Goal: Task Accomplishment & Management: Complete application form

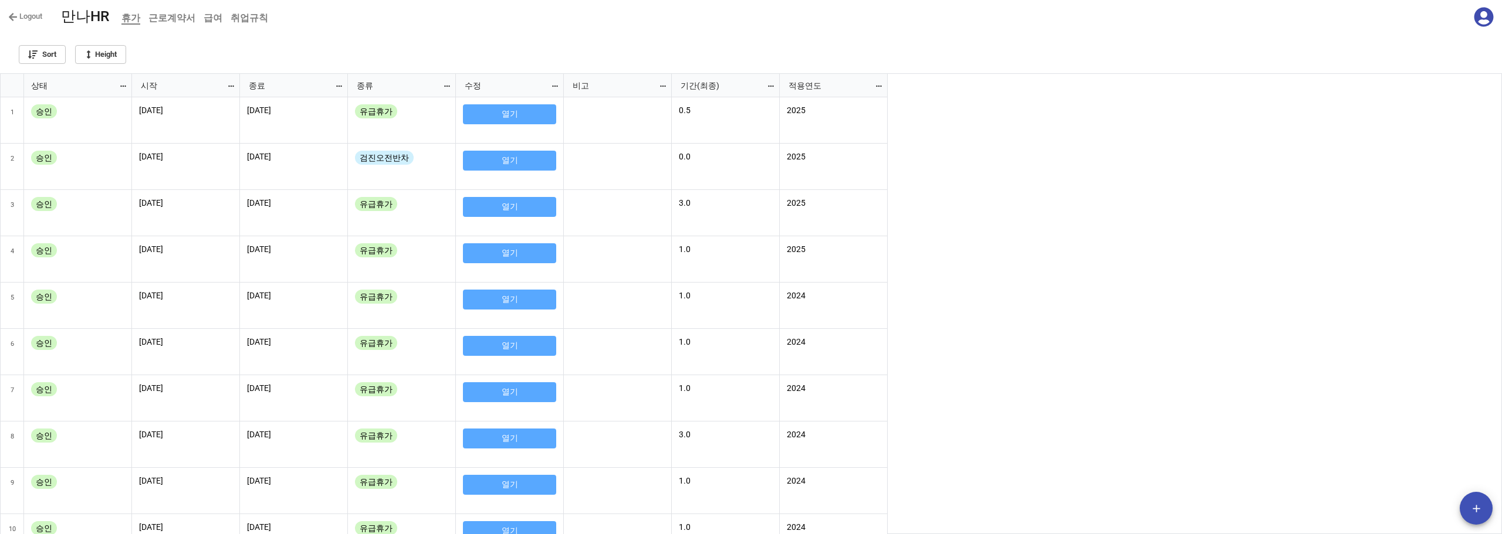
scroll to position [454, 1495]
click at [1063, 200] on div "[DATE] [DATE] 유급휴가 열기 0.5 2025 [DATE] [DATE] 검진오전반차 열기 0.0 2025 [DATE] [DATE] 유…" at bounding box center [817, 316] width 1370 height 438
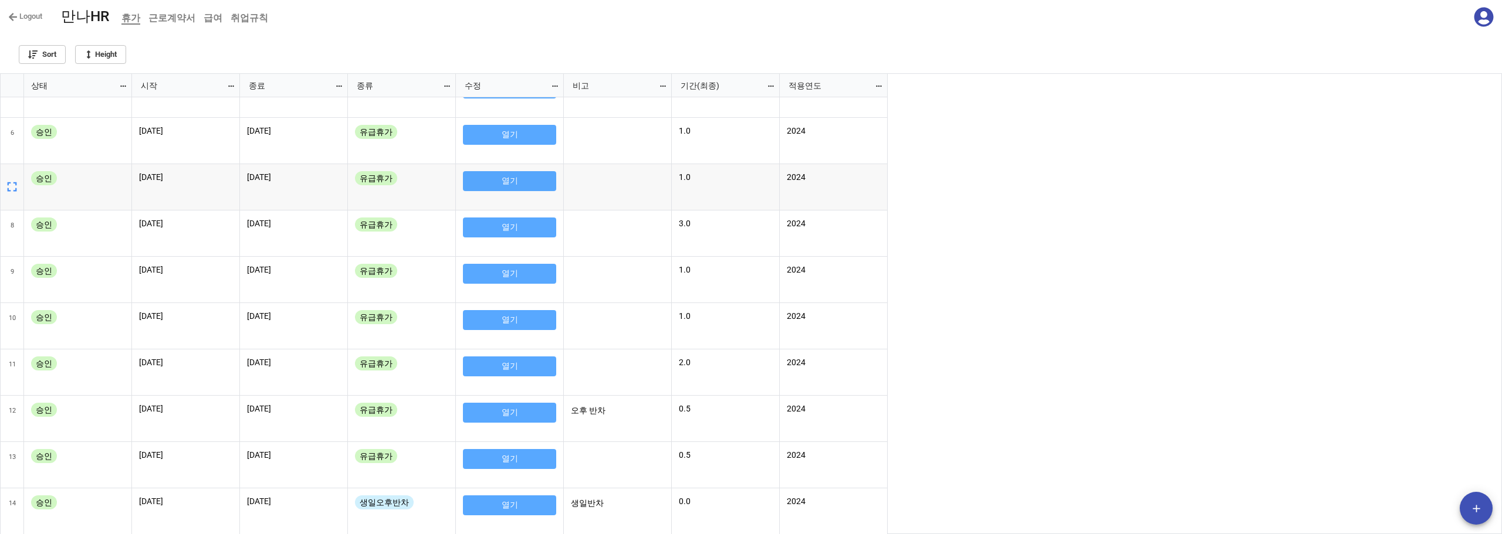
scroll to position [0, 0]
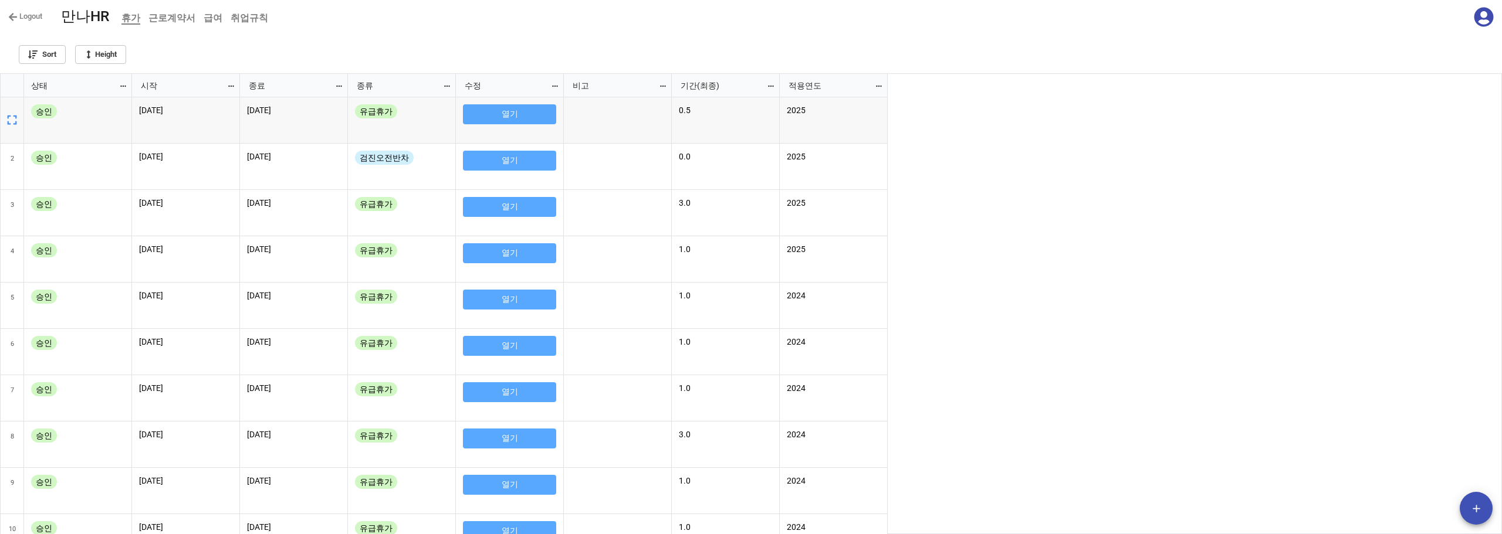
click at [1482, 17] on icon at bounding box center [1483, 17] width 20 height 20
click at [1478, 527] on div "[DATE] [DATE] 유급휴가 열기 0.5 2025 [DATE] [DATE] 검진오전반차 열기 0.0 2025 [DATE] [DATE] 유…" at bounding box center [817, 316] width 1370 height 438
click at [1478, 516] on button "add" at bounding box center [1475, 508] width 33 height 33
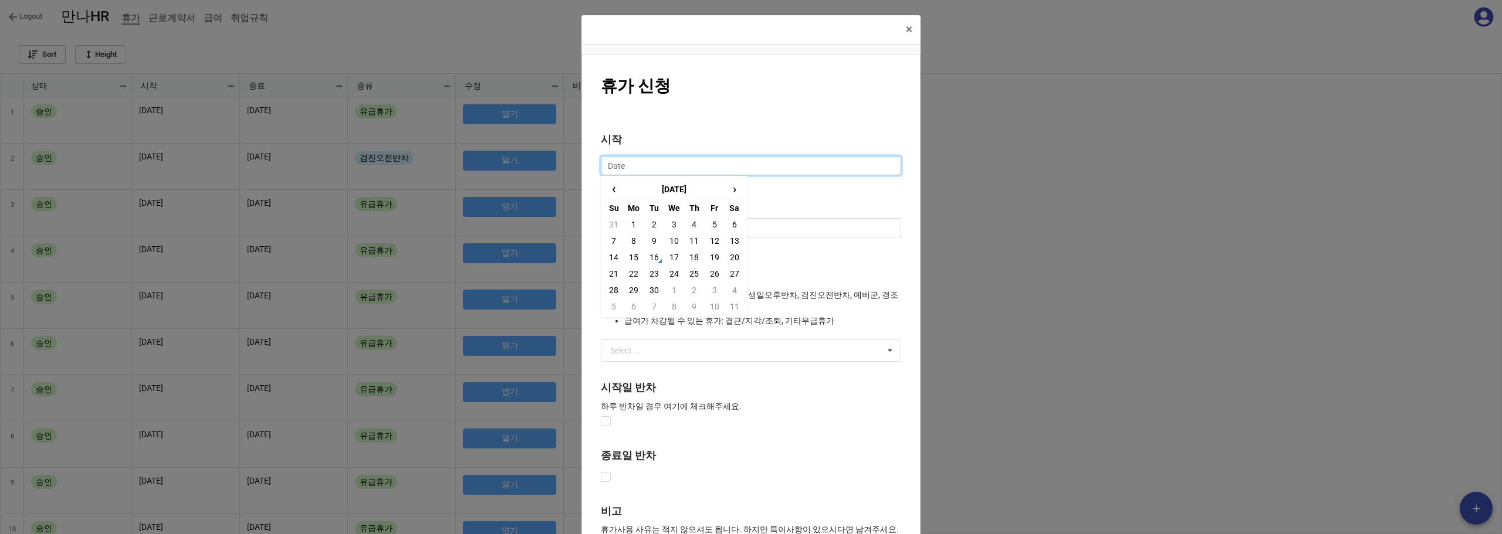
click at [673, 164] on input "text" at bounding box center [751, 166] width 300 height 20
click at [686, 255] on td "18" at bounding box center [694, 257] width 20 height 16
type input "[DATE]"
click at [673, 223] on input "text" at bounding box center [751, 228] width 300 height 20
click at [700, 316] on td "18" at bounding box center [694, 319] width 20 height 16
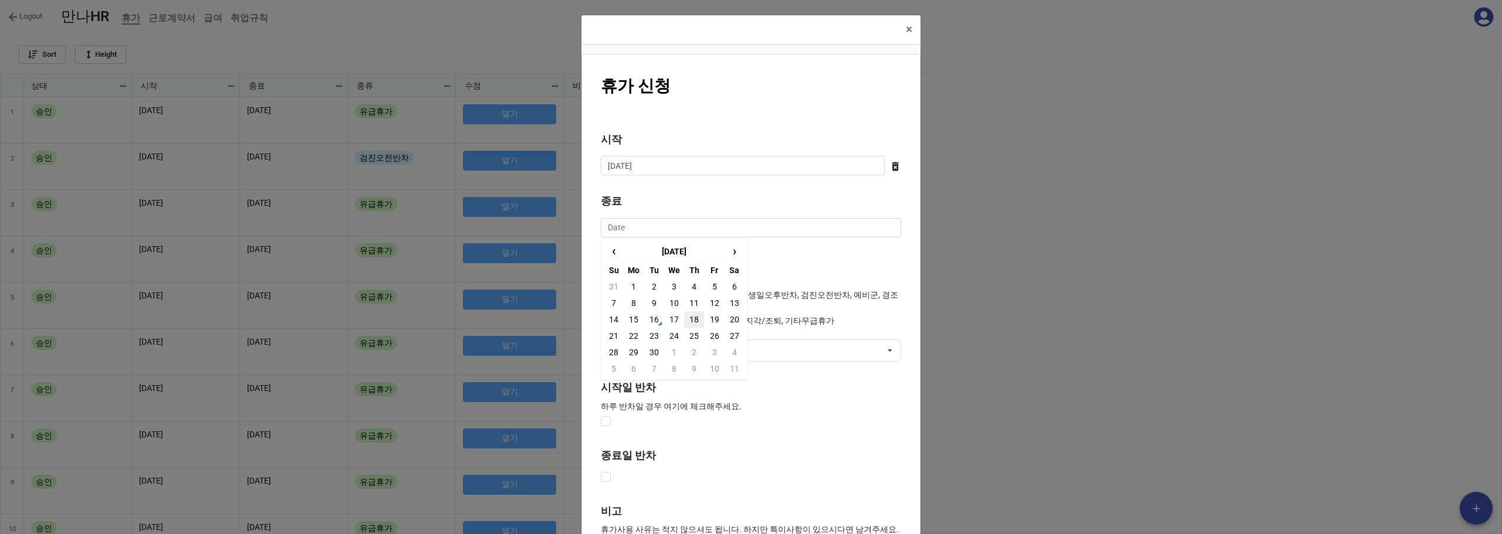
type input "[DATE]"
click at [602, 416] on label at bounding box center [606, 416] width 10 height 0
checkbox input "true"
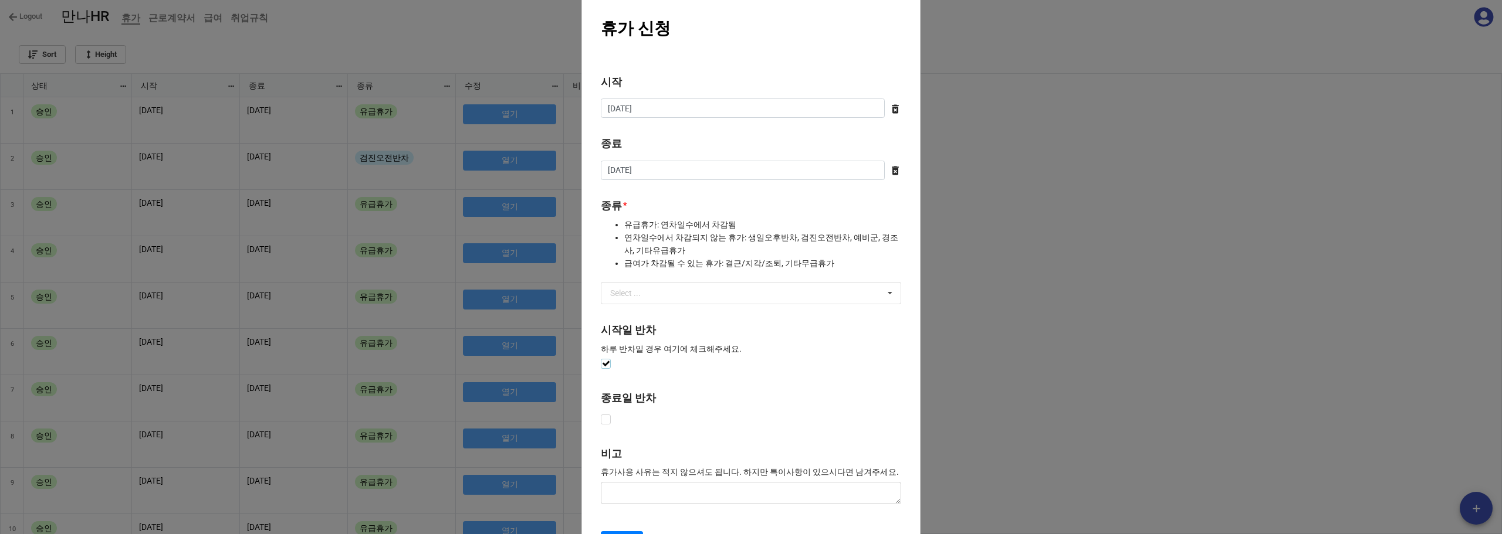
scroll to position [59, 0]
click at [735, 297] on input "text" at bounding box center [751, 292] width 299 height 21
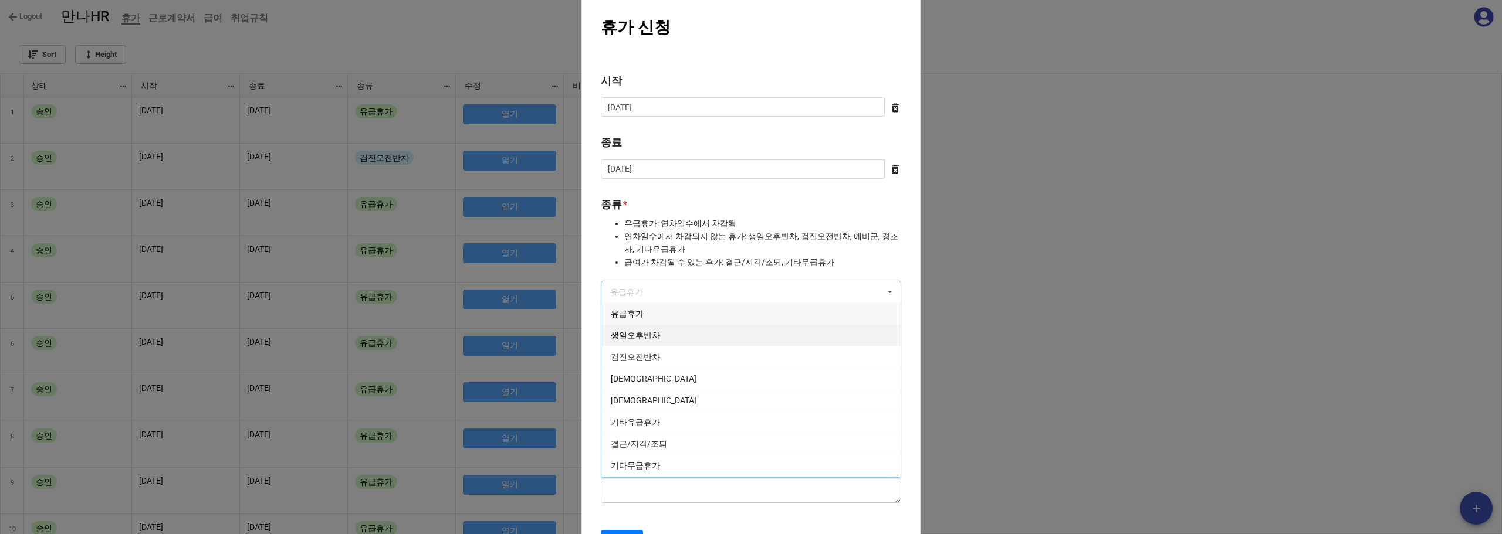
click at [644, 337] on span "생일오후반차" at bounding box center [635, 335] width 49 height 9
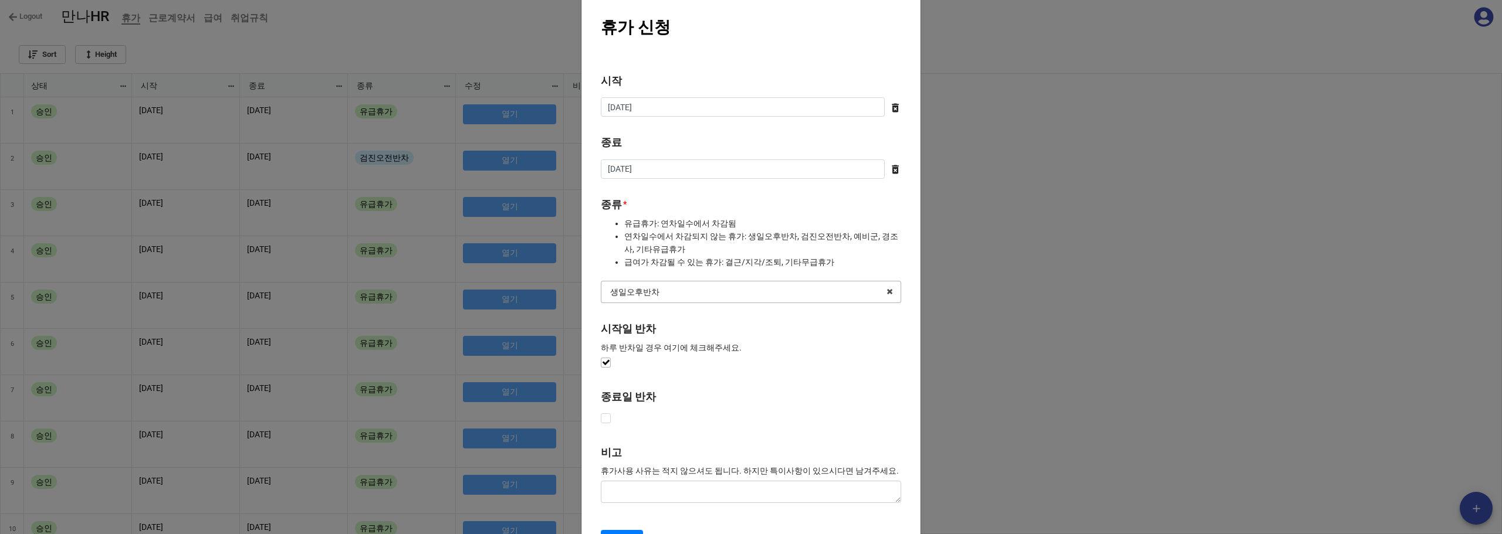
click at [647, 303] on input "text" at bounding box center [751, 292] width 299 height 21
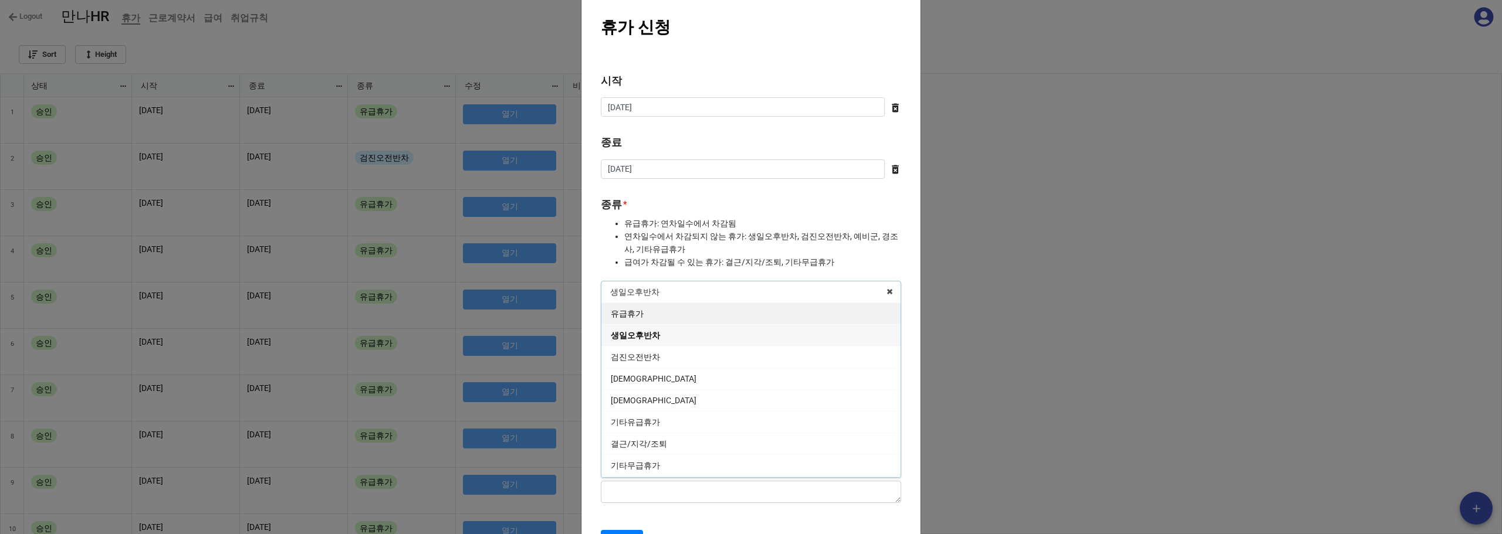
click at [640, 321] on div "유급휴가" at bounding box center [750, 314] width 299 height 22
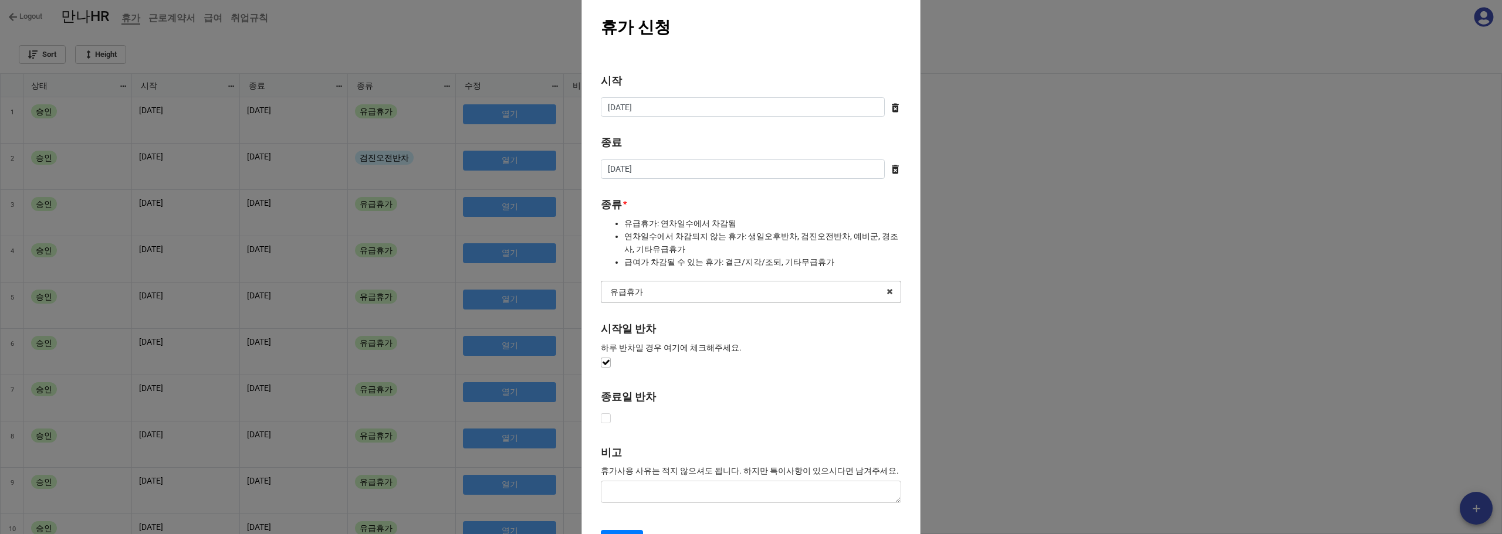
click at [650, 296] on input "text" at bounding box center [751, 292] width 299 height 21
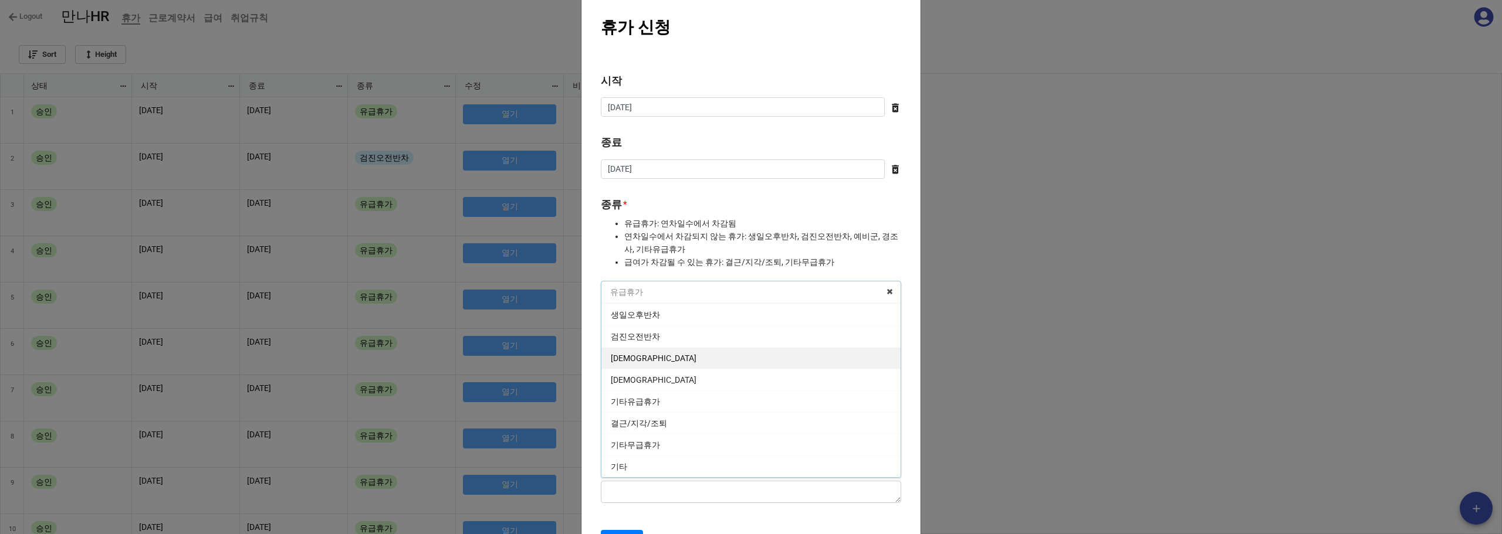
scroll to position [0, 0]
click at [730, 243] on li "연차일수에서 차감되지 않는 휴가: 생일오후반차, 검진오전반차, 예비군, 경조사, 기타유급휴가" at bounding box center [762, 243] width 277 height 26
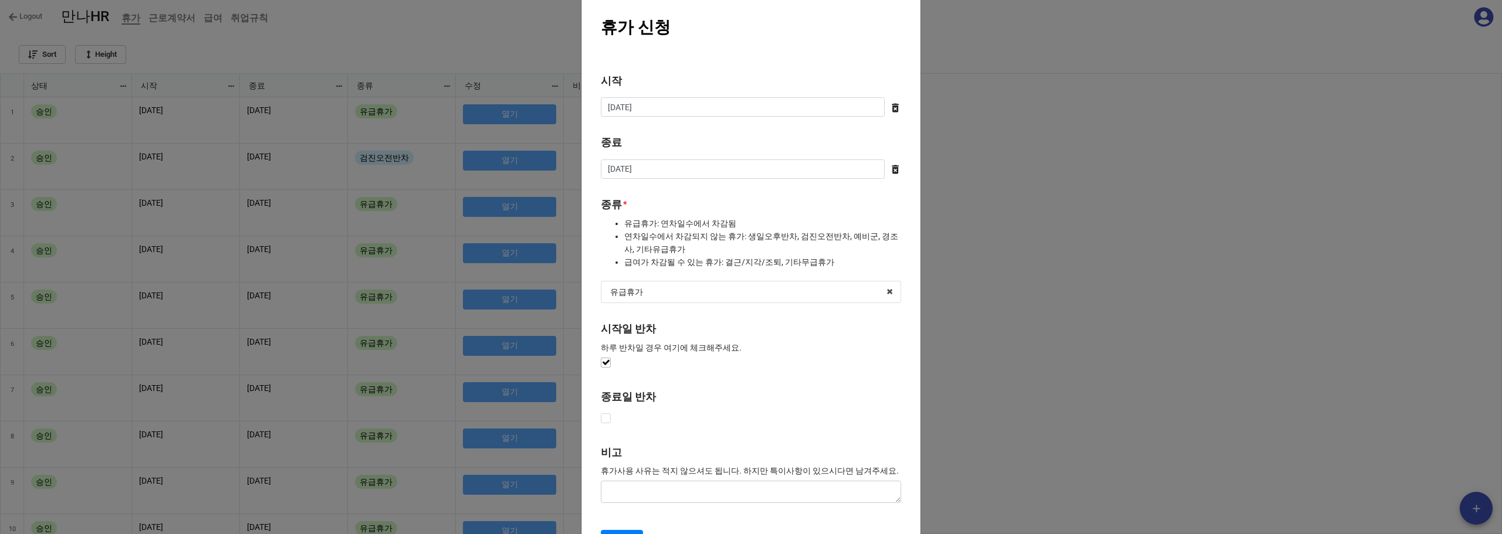
click at [699, 276] on label "종류 * 유급휴가: 연차일수에서 차감됨 연차일수에서 차감되지 않는 휴가: 생일오후반차, 검진오전반차, 예비군, 경조사, 기타유급휴가 급여가 차…" at bounding box center [751, 237] width 300 height 80
click at [697, 285] on input "text" at bounding box center [751, 292] width 299 height 21
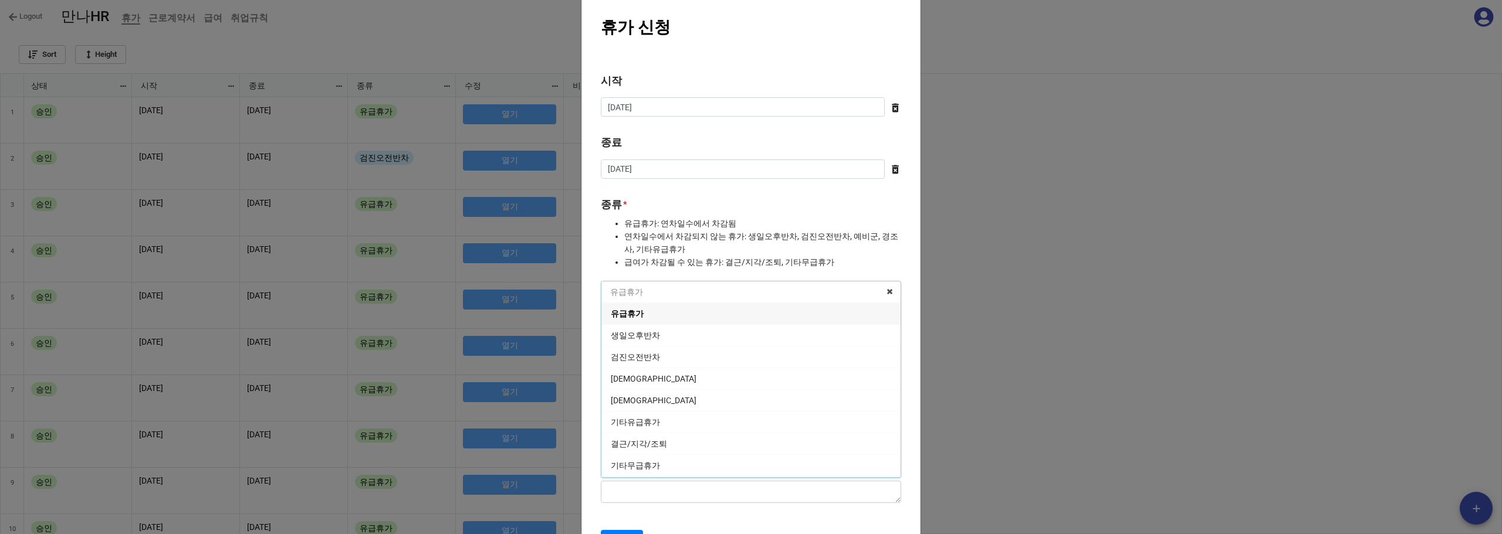
click at [697, 285] on input "text" at bounding box center [751, 292] width 299 height 21
click at [709, 264] on li "급여가 차감될 수 있는 휴가: 결근/지각/조퇴, 기타무급휴가" at bounding box center [762, 262] width 277 height 13
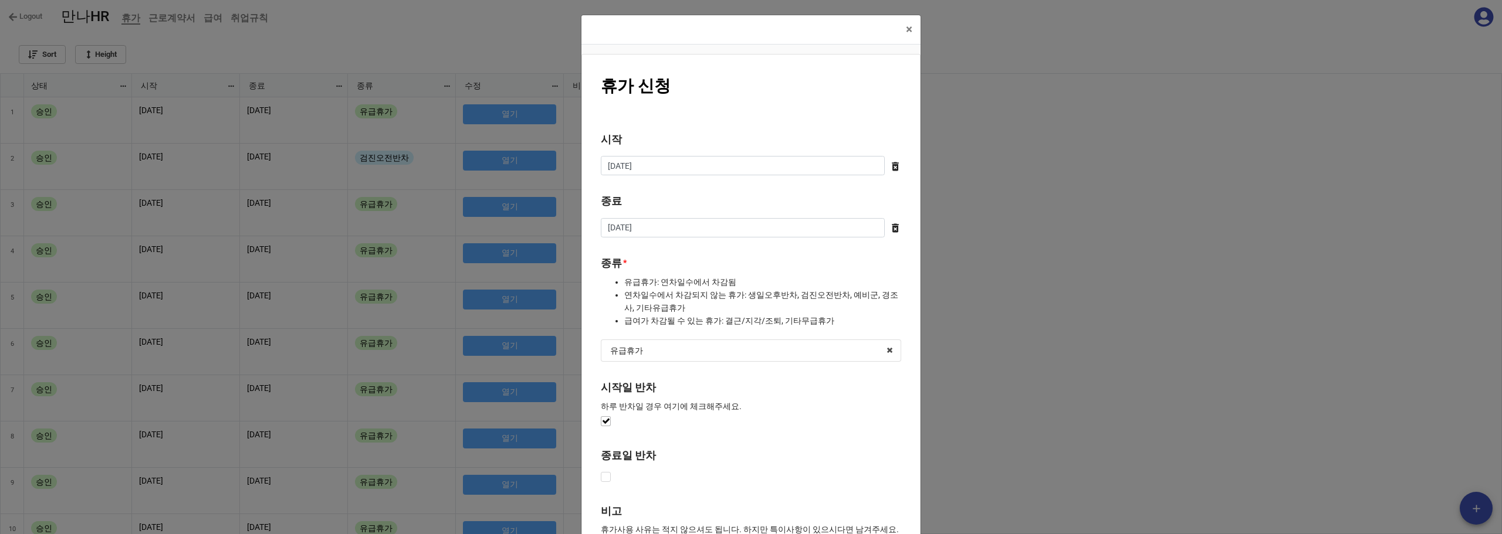
click at [744, 384] on b "시작일 반차" at bounding box center [751, 390] width 300 height 21
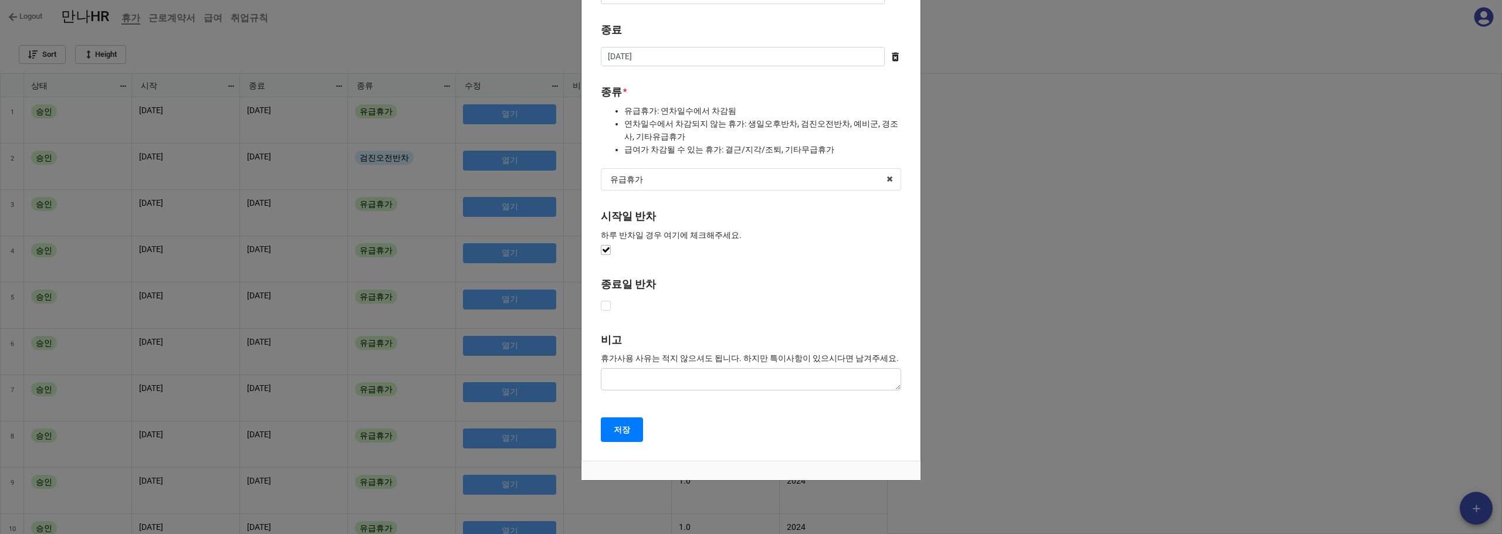
scroll to position [176, 0]
click at [618, 426] on b "저장" at bounding box center [622, 425] width 16 height 12
